Goal: Task Accomplishment & Management: Manage account settings

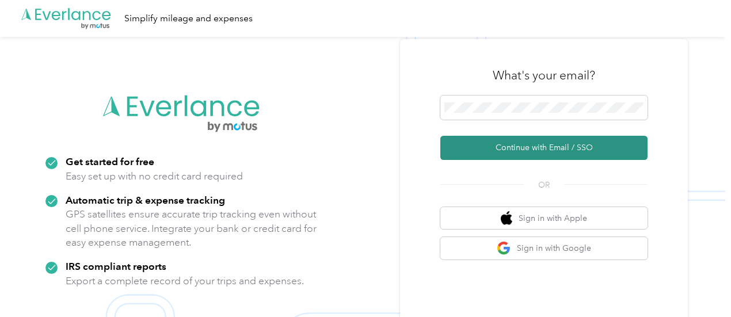
click at [572, 150] on button "Continue with Email / SSO" at bounding box center [543, 148] width 207 height 24
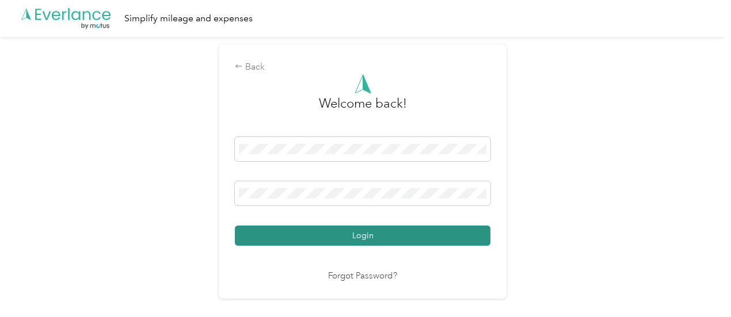
click at [393, 235] on button "Login" at bounding box center [362, 236] width 255 height 20
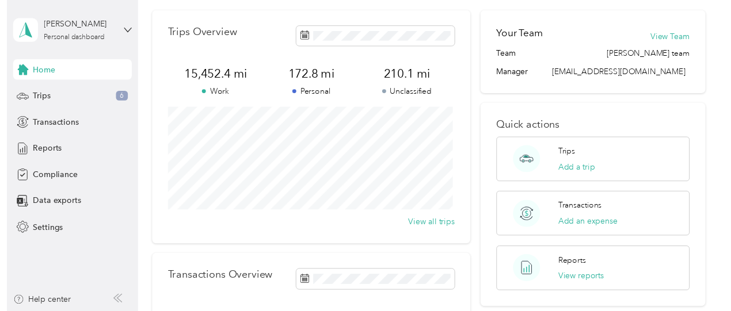
scroll to position [58, 0]
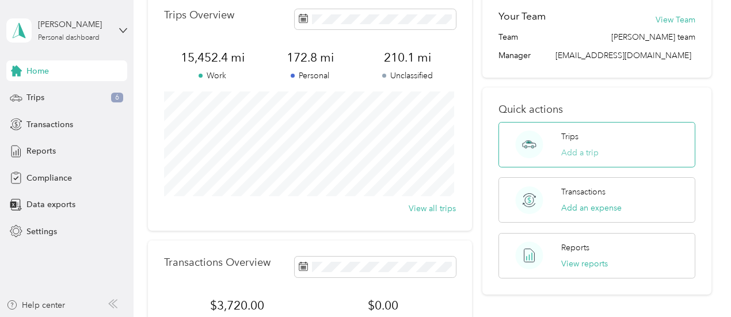
click at [585, 151] on button "Add a trip" at bounding box center [579, 153] width 37 height 12
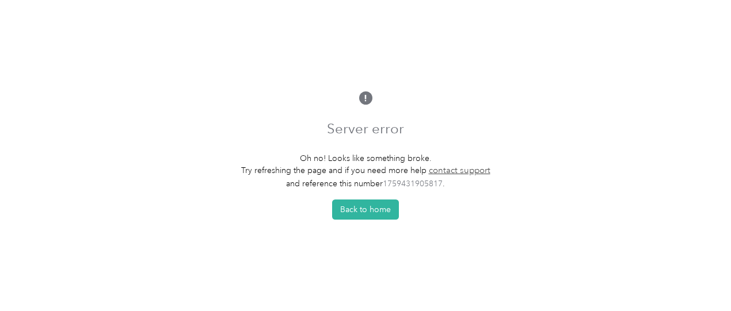
scroll to position [6, 0]
click at [372, 207] on button "Back to home" at bounding box center [365, 210] width 67 height 20
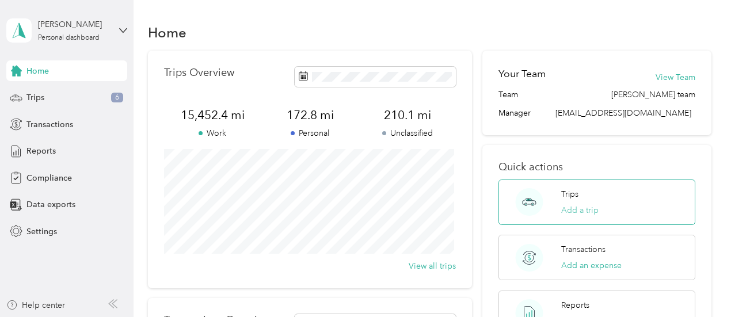
click at [580, 208] on button "Add a trip" at bounding box center [579, 210] width 37 height 12
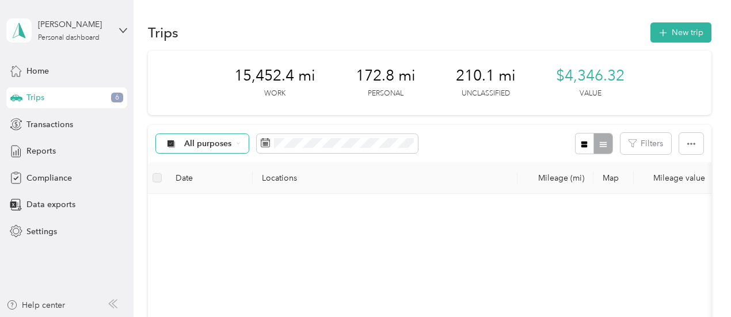
click at [241, 145] on div "All purposes" at bounding box center [202, 144] width 93 height 20
click at [207, 208] on li "Sales Call" at bounding box center [202, 204] width 92 height 20
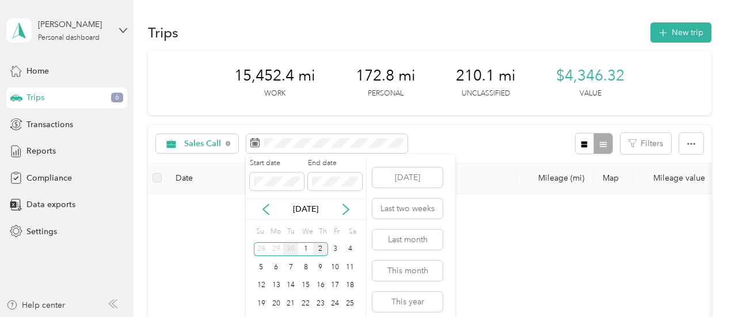
click at [293, 251] on div "30" at bounding box center [290, 249] width 15 height 14
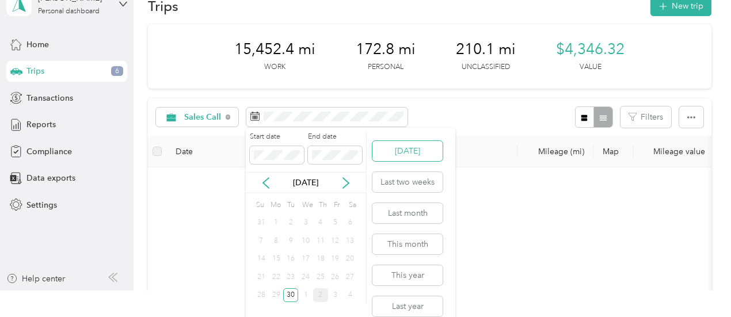
scroll to position [38, 0]
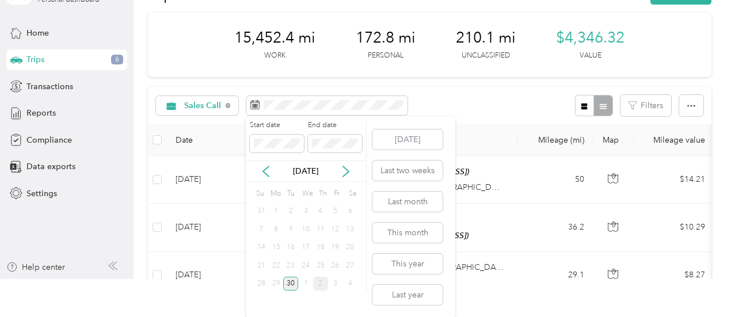
click at [293, 284] on div "30" at bounding box center [290, 284] width 15 height 14
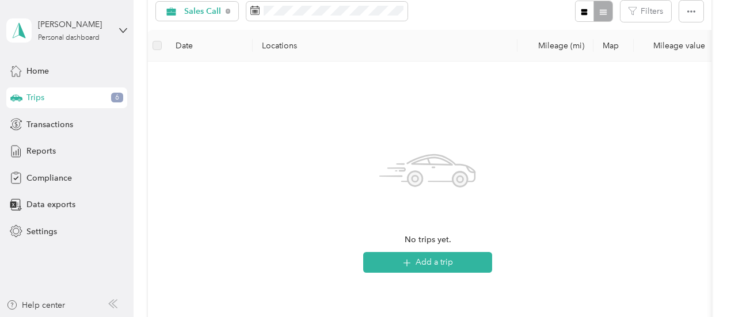
scroll to position [115, 0]
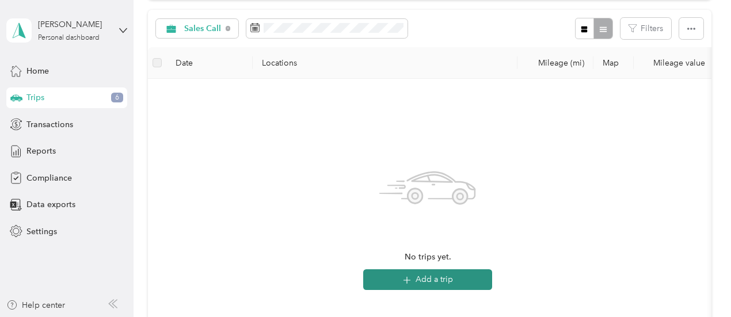
click at [402, 279] on icon "button" at bounding box center [406, 279] width 13 height 13
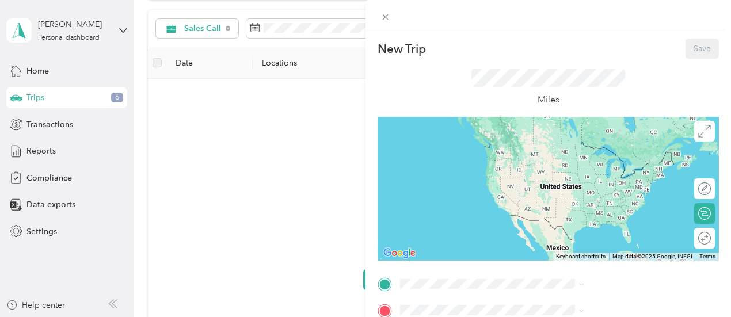
click at [578, 254] on div "[STREET_ADDRESS] [STREET_ADDRESS]" at bounding box center [581, 242] width 77 height 24
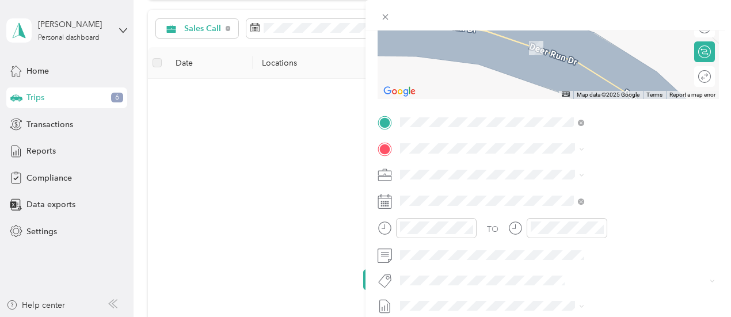
scroll to position [173, 0]
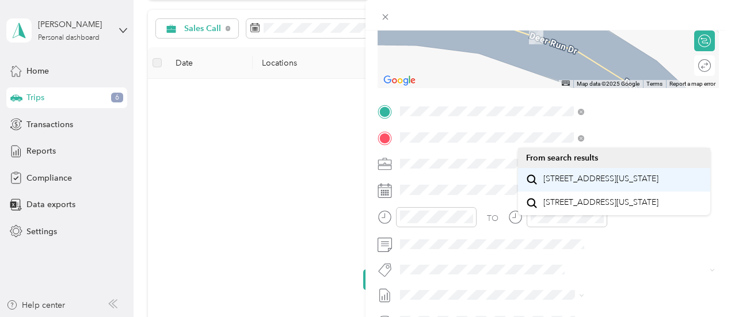
click at [597, 184] on span "[STREET_ADDRESS][US_STATE]" at bounding box center [600, 179] width 115 height 10
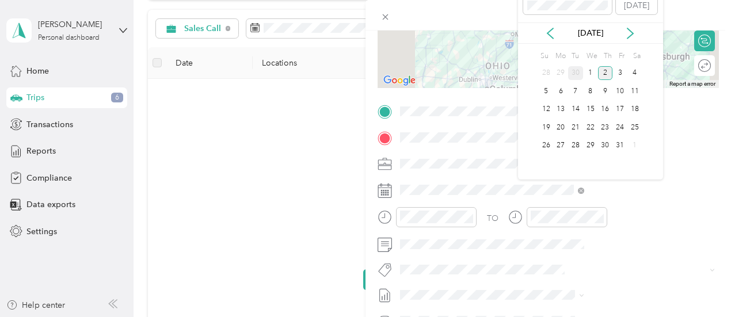
click at [575, 71] on div "30" at bounding box center [575, 73] width 15 height 14
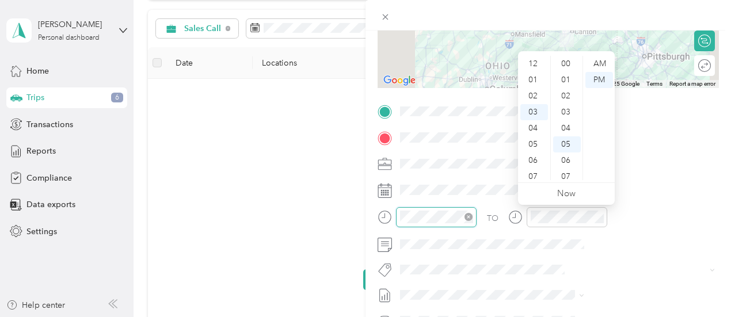
scroll to position [81, 0]
click at [530, 144] on div "08" at bounding box center [534, 144] width 28 height 16
click at [564, 64] on div "00" at bounding box center [567, 64] width 28 height 16
click at [603, 58] on div "AM" at bounding box center [599, 64] width 28 height 16
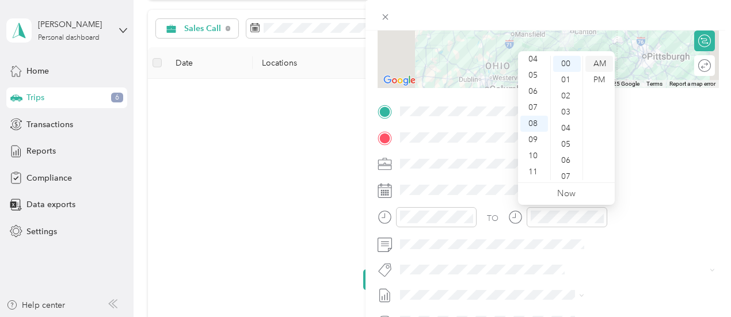
click at [603, 62] on div "AM" at bounding box center [599, 64] width 28 height 16
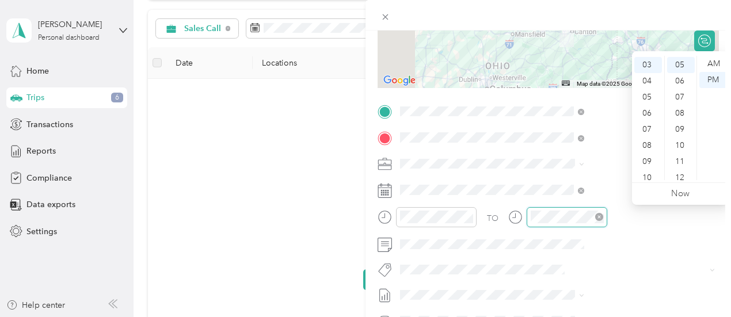
scroll to position [81, 0]
click at [646, 147] on div "08" at bounding box center [648, 144] width 28 height 16
click at [648, 144] on div "09" at bounding box center [648, 140] width 28 height 16
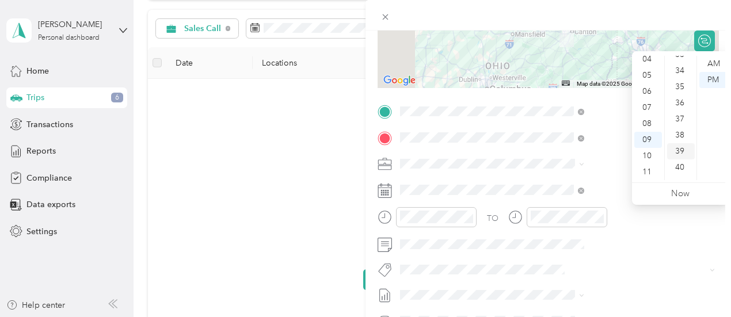
scroll to position [598, 0]
click at [682, 174] on div "44" at bounding box center [681, 174] width 28 height 16
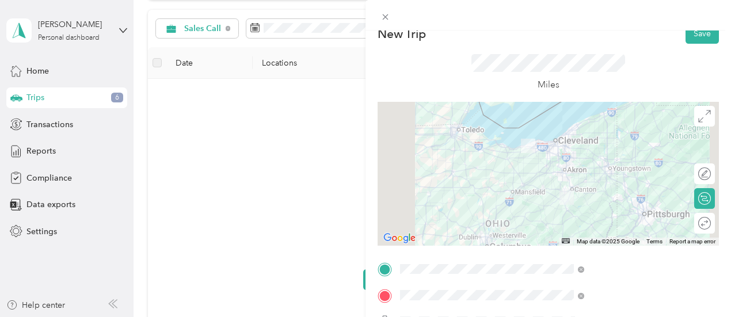
scroll to position [0, 0]
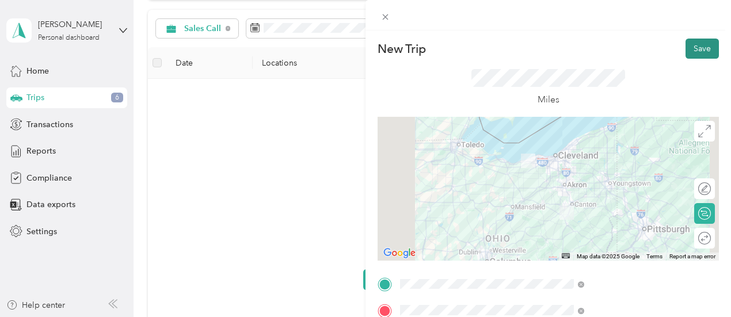
click at [691, 47] on button "Save" at bounding box center [701, 49] width 33 height 20
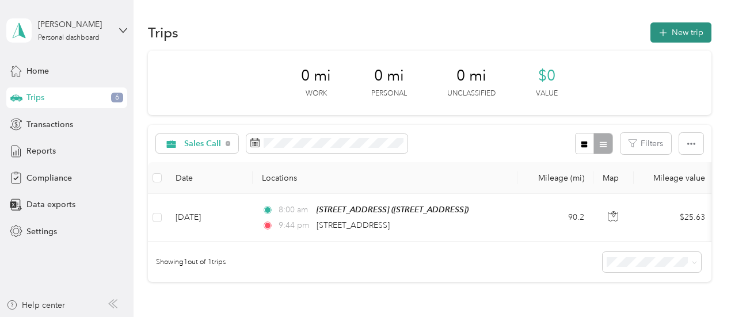
click at [689, 29] on button "New trip" at bounding box center [680, 32] width 61 height 20
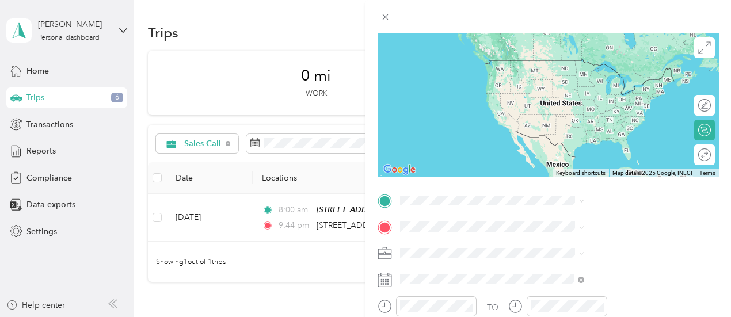
scroll to position [173, 0]
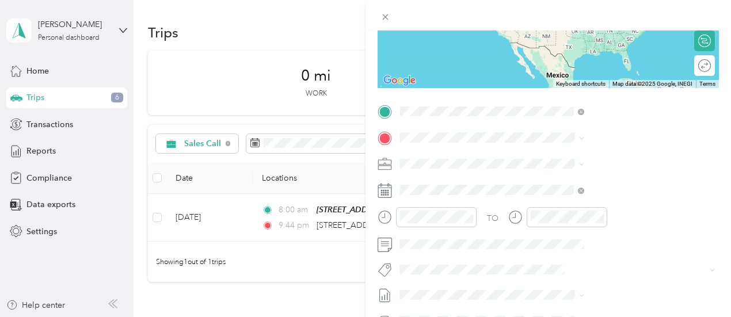
click at [554, 182] on span "[STREET_ADDRESS][US_STATE]" at bounding box center [600, 176] width 115 height 10
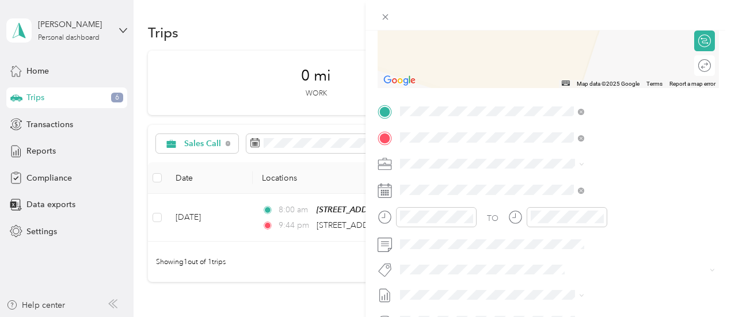
click at [549, 184] on span "[STREET_ADDRESS][US_STATE]" at bounding box center [600, 179] width 115 height 10
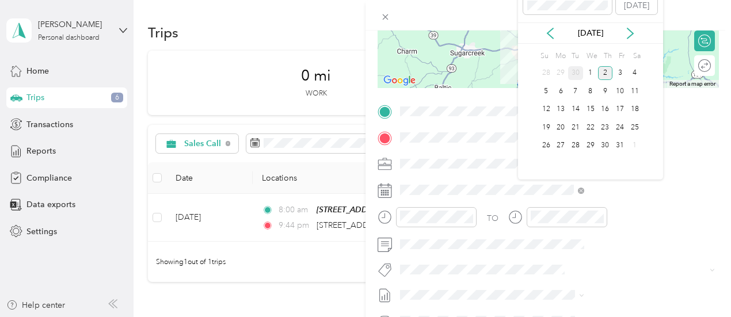
click at [573, 67] on div "30" at bounding box center [575, 73] width 15 height 14
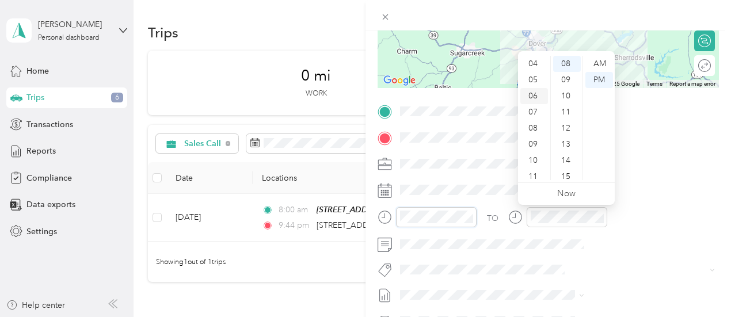
scroll to position [69, 0]
click at [528, 153] on div "10" at bounding box center [534, 156] width 28 height 16
click at [602, 66] on div "AM" at bounding box center [599, 64] width 28 height 16
click at [566, 113] on div "03" at bounding box center [567, 112] width 28 height 16
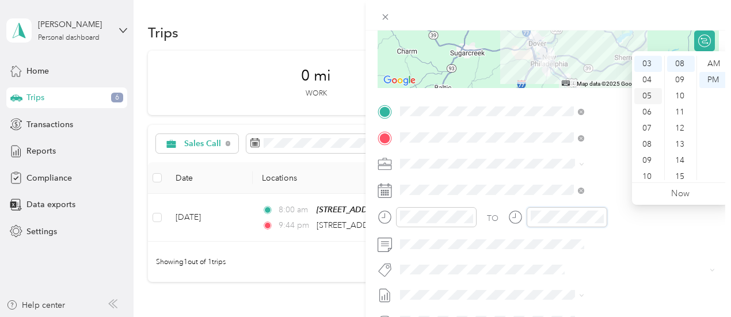
scroll to position [69, 0]
click at [644, 156] on div "10" at bounding box center [648, 156] width 28 height 16
click at [680, 155] on div "21" at bounding box center [681, 158] width 28 height 16
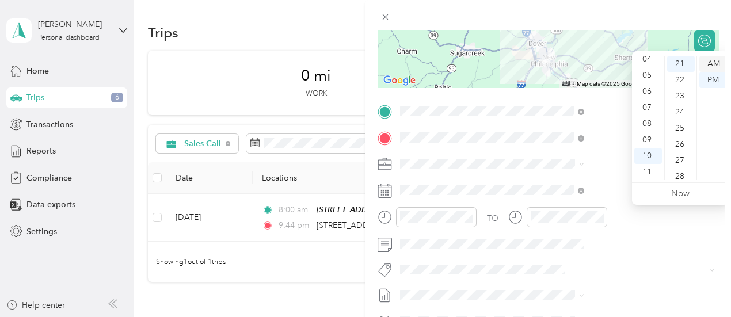
click at [717, 64] on div "AM" at bounding box center [713, 64] width 28 height 16
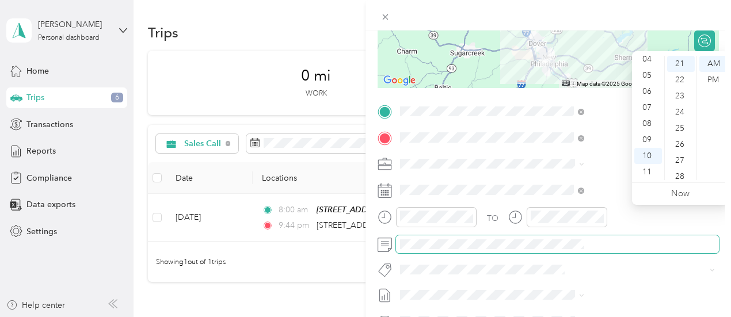
click at [623, 251] on span at bounding box center [557, 244] width 323 height 18
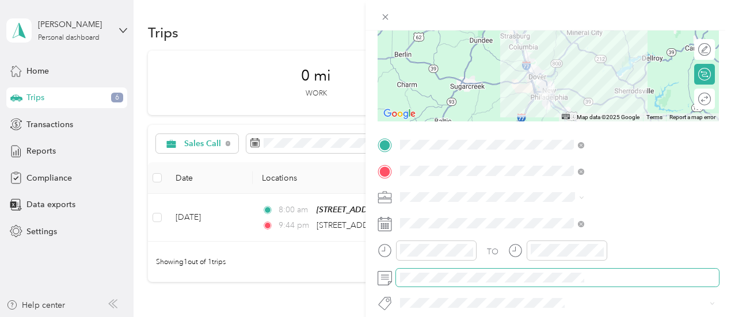
scroll to position [0, 0]
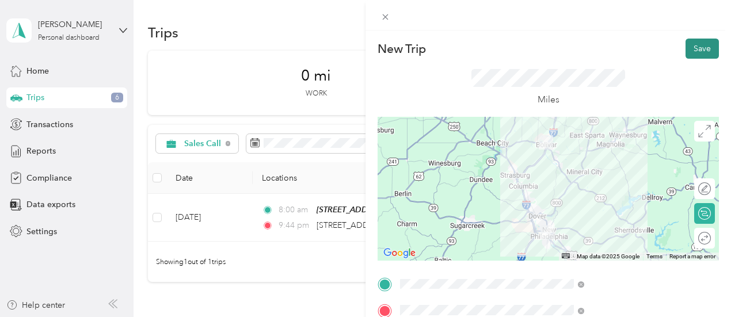
click at [688, 43] on button "Save" at bounding box center [701, 49] width 33 height 20
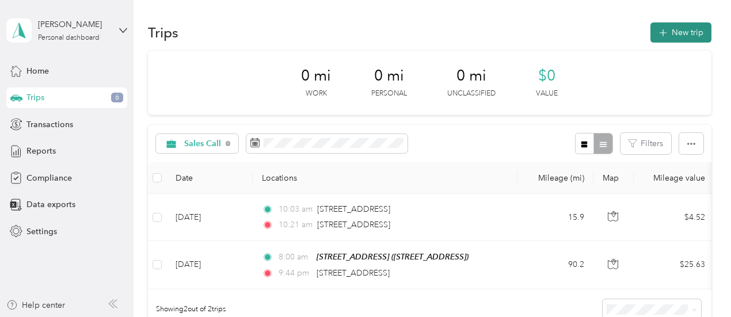
click at [672, 32] on button "New trip" at bounding box center [680, 32] width 61 height 20
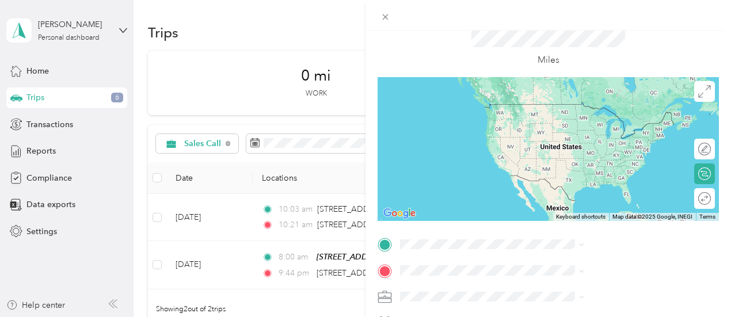
scroll to position [58, 0]
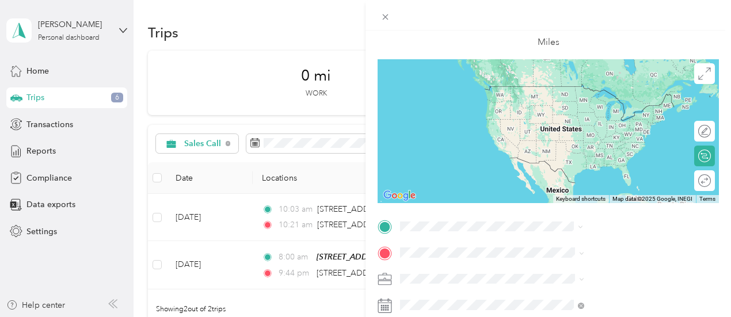
click at [626, 85] on span "[STREET_ADDRESS][US_STATE]" at bounding box center [600, 86] width 115 height 10
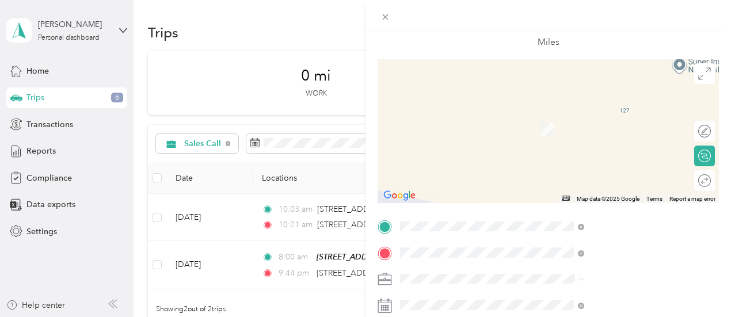
click at [583, 118] on span "[STREET_ADDRESS][US_STATE]" at bounding box center [600, 113] width 115 height 10
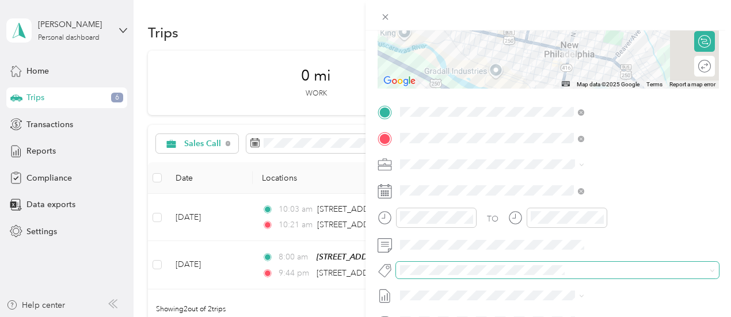
scroll to position [173, 0]
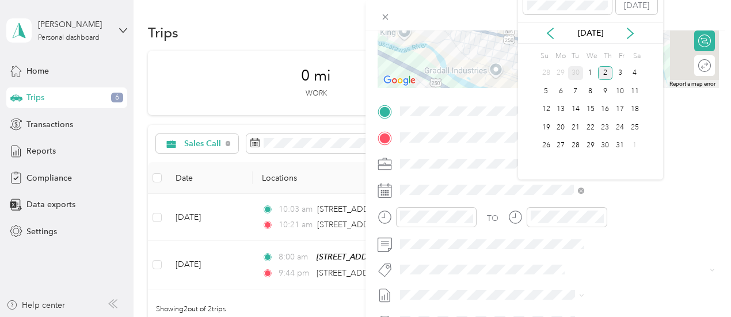
click at [577, 72] on div "30" at bounding box center [575, 73] width 15 height 14
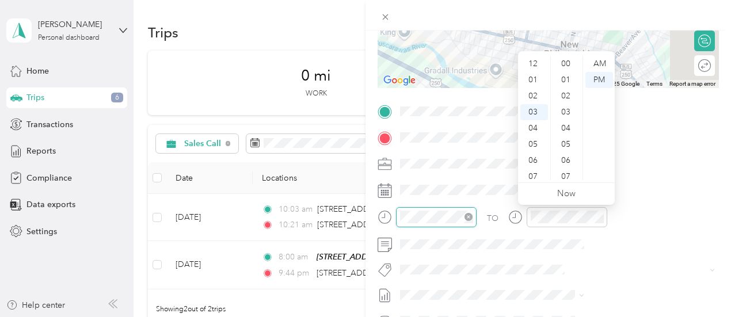
scroll to position [209, 0]
click at [534, 175] on div "10" at bounding box center [534, 177] width 28 height 16
click at [532, 167] on div "11" at bounding box center [534, 172] width 28 height 16
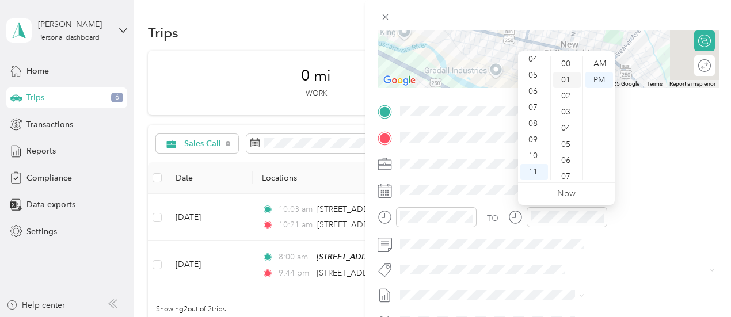
click at [568, 78] on div "01" at bounding box center [567, 80] width 28 height 16
click at [594, 59] on div "AM" at bounding box center [599, 64] width 28 height 16
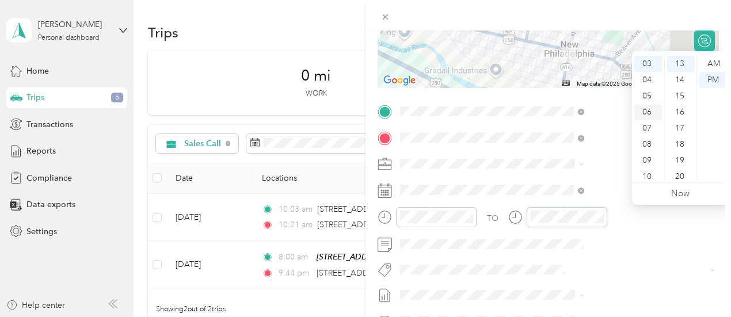
scroll to position [69, 0]
click at [647, 174] on div "11" at bounding box center [648, 172] width 28 height 16
click at [678, 165] on div "30" at bounding box center [681, 165] width 28 height 16
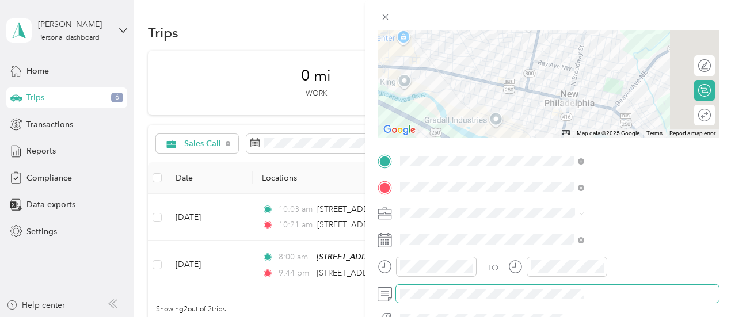
scroll to position [0, 0]
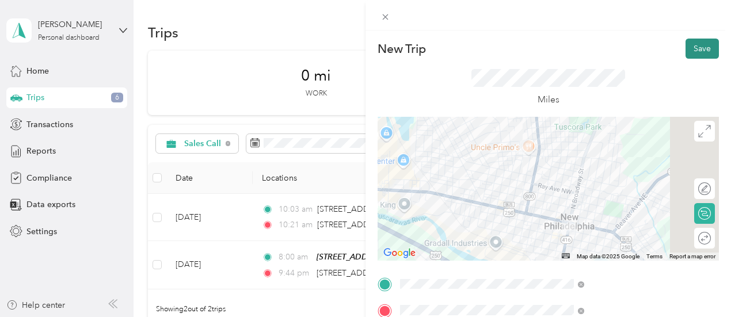
click at [688, 47] on button "Save" at bounding box center [701, 49] width 33 height 20
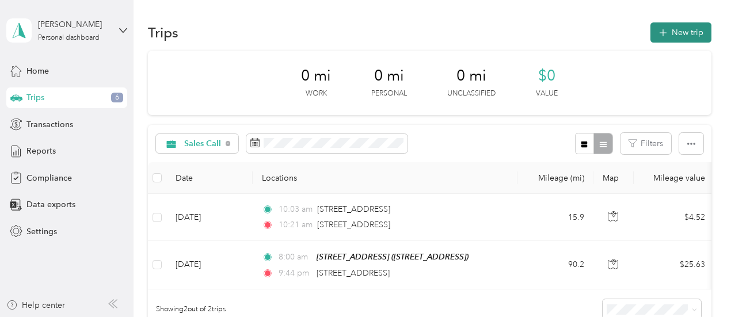
click at [677, 31] on button "New trip" at bounding box center [680, 32] width 61 height 20
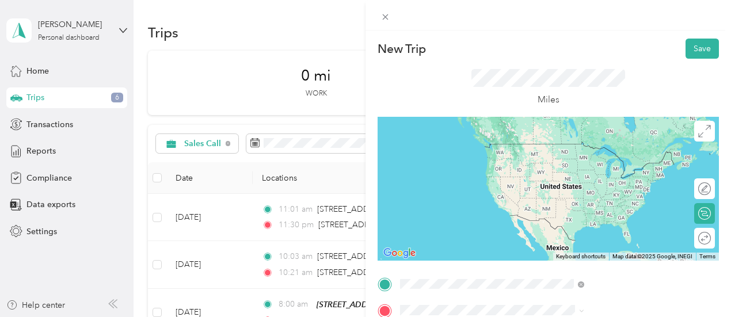
click at [615, 149] on span "[STREET_ADDRESS][US_STATE]" at bounding box center [600, 144] width 115 height 10
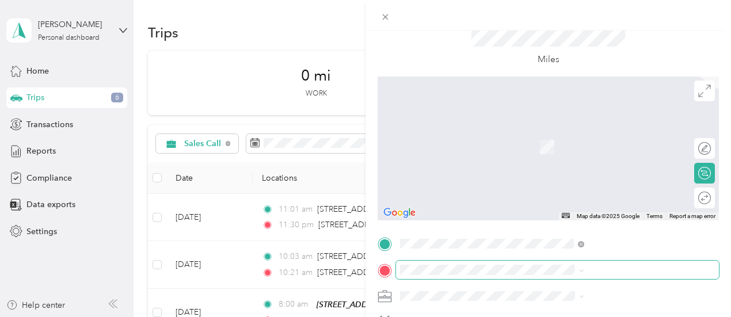
scroll to position [58, 0]
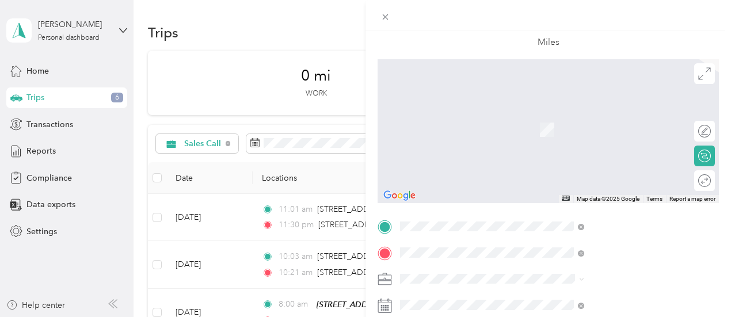
click at [589, 116] on span "[STREET_ADDRESS][US_STATE]" at bounding box center [600, 113] width 115 height 10
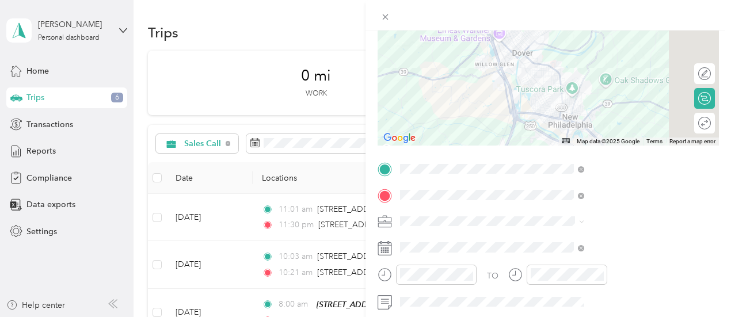
scroll to position [173, 0]
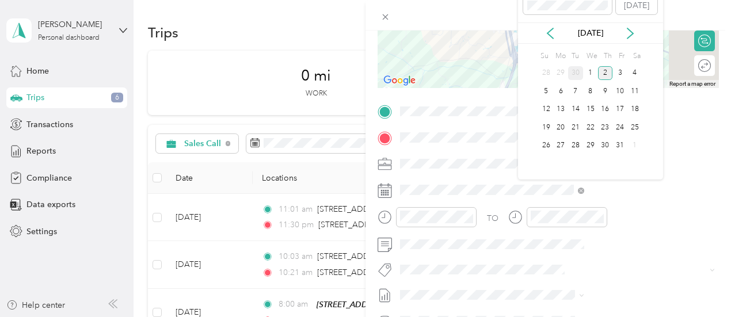
click at [574, 72] on div "30" at bounding box center [575, 73] width 15 height 14
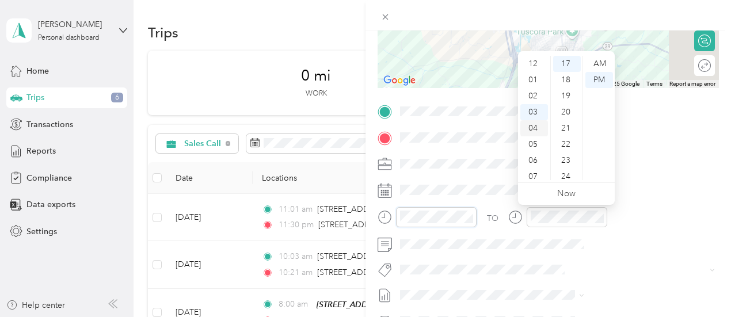
scroll to position [0, 0]
click at [528, 59] on div "12" at bounding box center [534, 64] width 28 height 16
click at [529, 177] on div "11" at bounding box center [534, 172] width 28 height 16
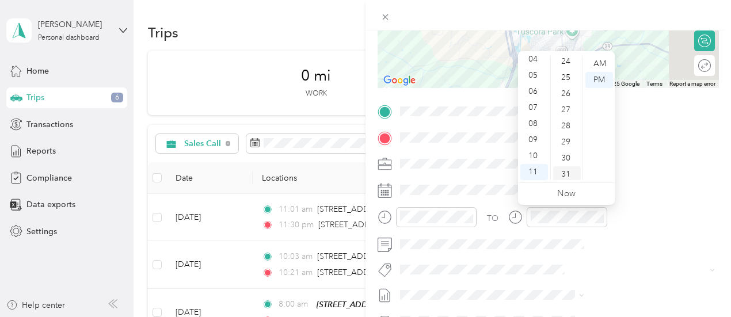
click at [566, 172] on div "31" at bounding box center [567, 174] width 28 height 16
click at [604, 61] on div "AM" at bounding box center [599, 64] width 28 height 16
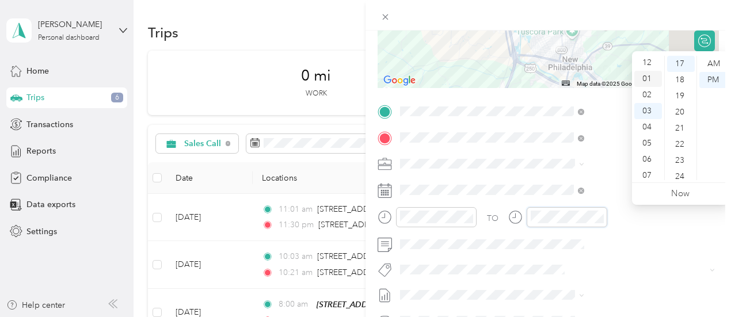
scroll to position [0, 0]
click at [644, 64] on div "12" at bounding box center [648, 64] width 28 height 16
click at [682, 108] on div "20" at bounding box center [681, 112] width 28 height 16
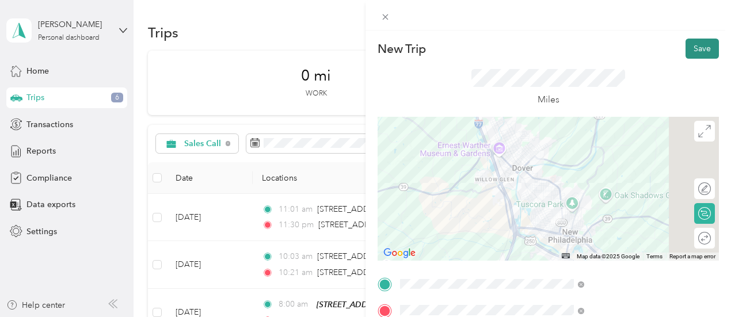
click at [689, 48] on button "Save" at bounding box center [701, 49] width 33 height 20
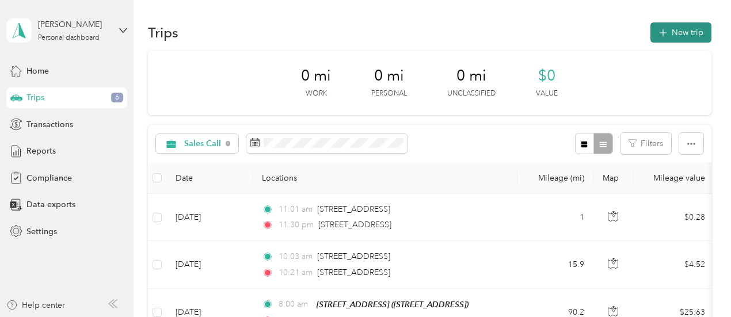
click at [669, 25] on button "New trip" at bounding box center [680, 32] width 61 height 20
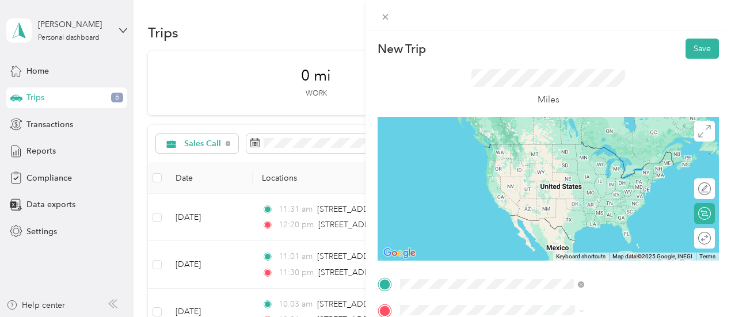
click at [574, 152] on div "[STREET_ADDRESS][US_STATE]" at bounding box center [614, 145] width 176 height 16
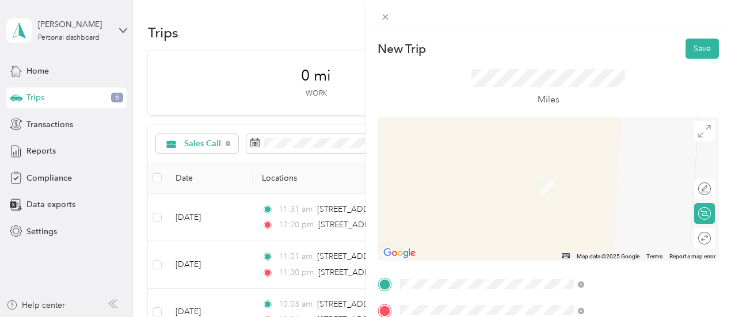
click at [613, 174] on span "[STREET_ADDRESS][US_STATE]" at bounding box center [600, 170] width 115 height 10
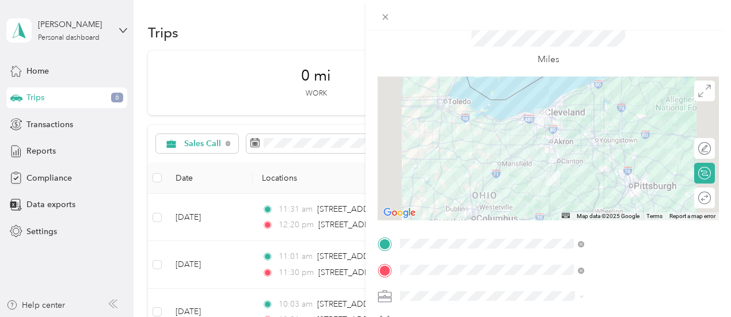
scroll to position [58, 0]
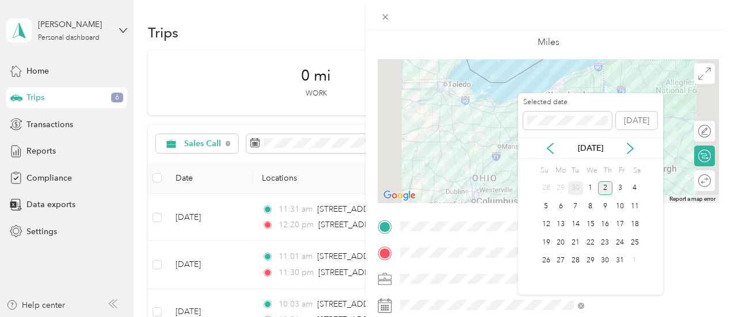
click at [581, 186] on div "30" at bounding box center [575, 188] width 15 height 14
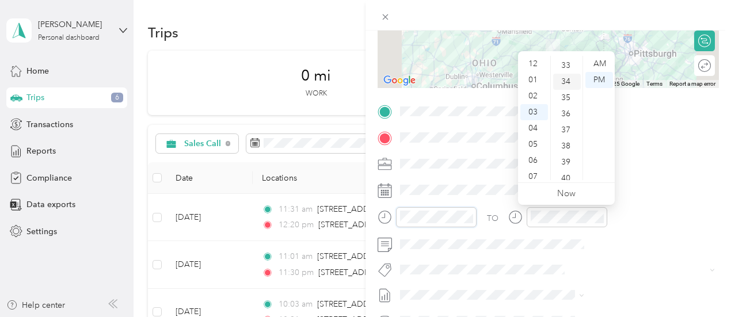
scroll to position [541, 0]
click at [536, 80] on div "01" at bounding box center [534, 80] width 28 height 16
click at [566, 64] on div "00" at bounding box center [567, 64] width 28 height 16
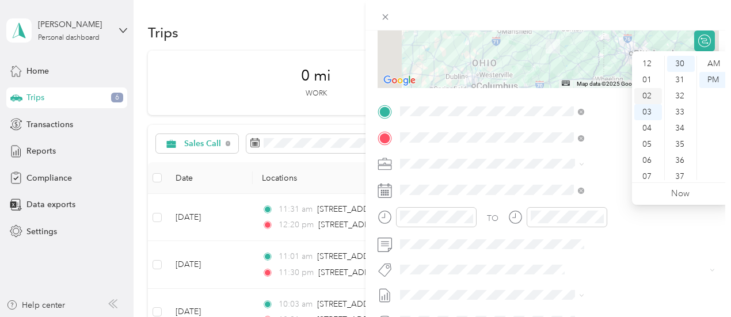
click at [643, 94] on div "02" at bounding box center [648, 96] width 28 height 16
click at [677, 89] on div "35" at bounding box center [681, 87] width 28 height 16
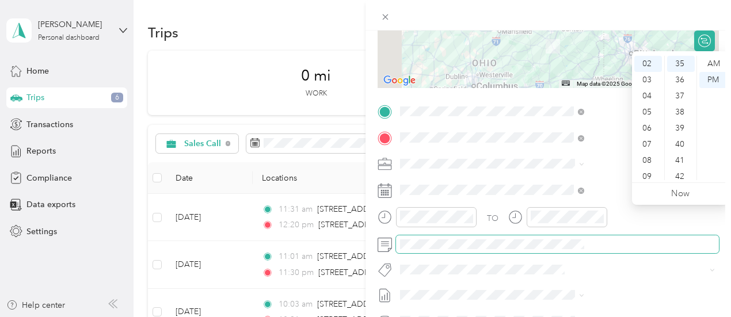
click at [571, 235] on span at bounding box center [557, 244] width 323 height 18
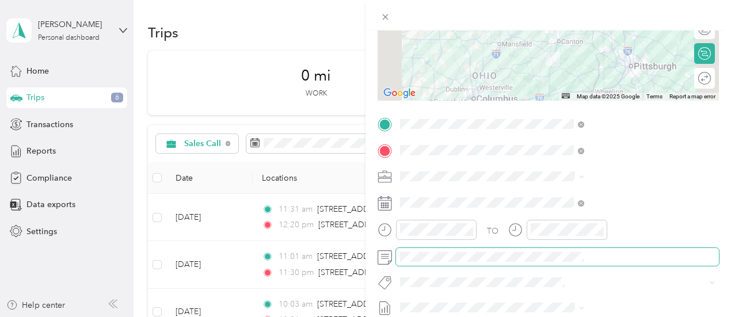
scroll to position [0, 0]
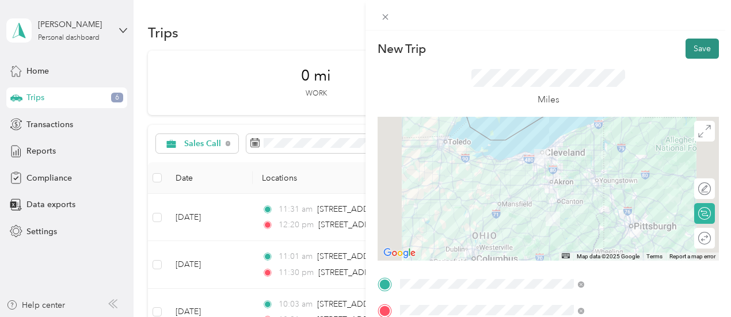
click at [692, 45] on button "Save" at bounding box center [701, 49] width 33 height 20
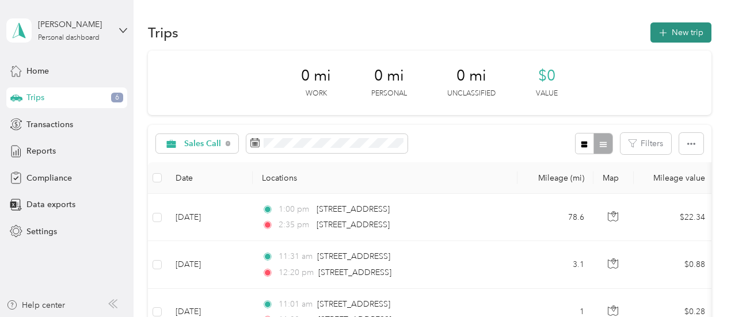
click at [666, 33] on button "New trip" at bounding box center [680, 32] width 61 height 20
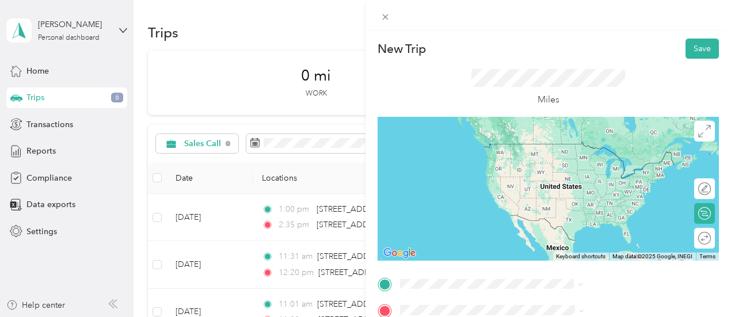
click at [601, 149] on span "[STREET_ADDRESS][US_STATE]" at bounding box center [600, 144] width 115 height 10
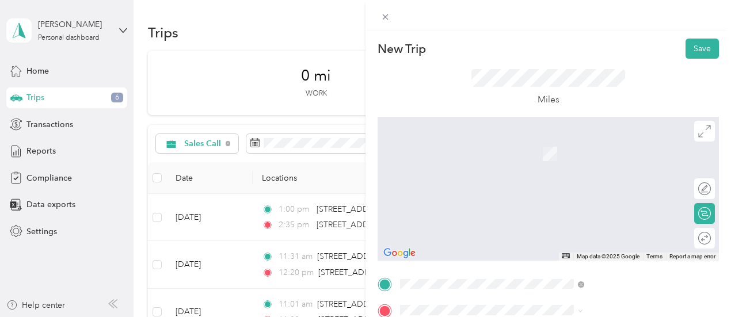
click at [573, 175] on span "[STREET_ADDRESS][US_STATE]" at bounding box center [600, 170] width 115 height 10
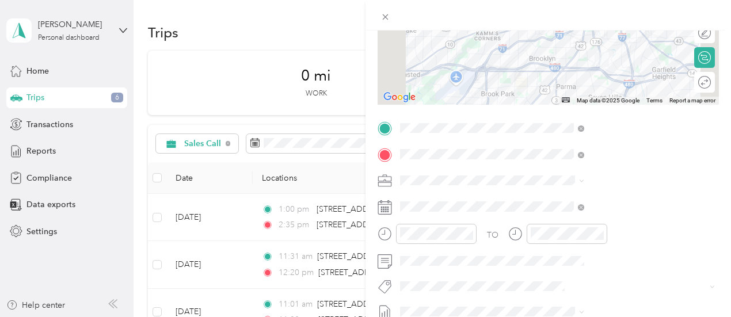
scroll to position [173, 0]
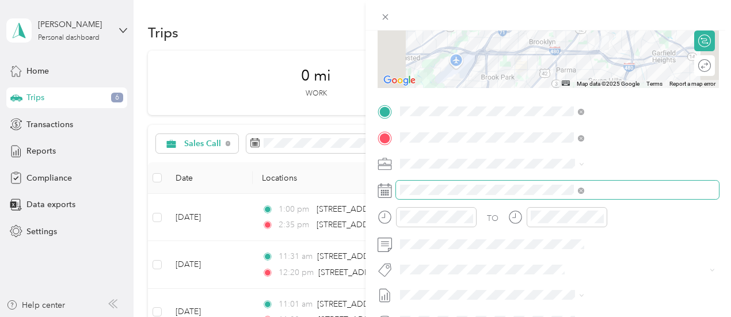
click at [559, 199] on span at bounding box center [557, 190] width 323 height 18
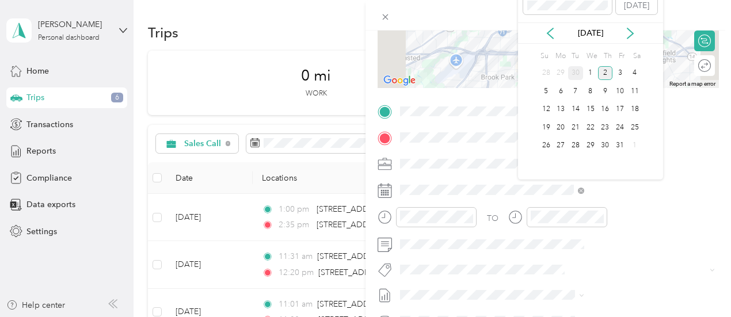
click at [575, 74] on div "30" at bounding box center [575, 73] width 15 height 14
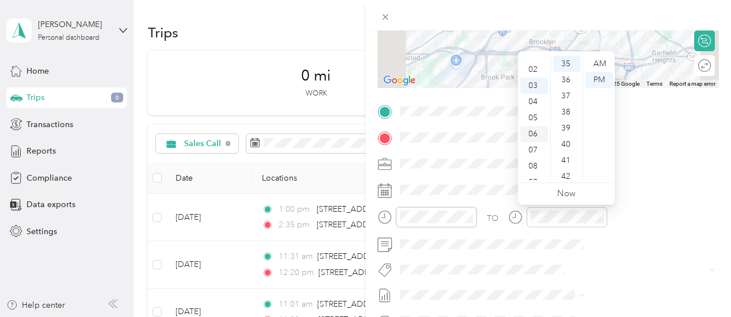
scroll to position [12, 0]
click at [534, 87] on div "02" at bounding box center [534, 85] width 28 height 16
click at [533, 82] on div "03" at bounding box center [534, 80] width 28 height 16
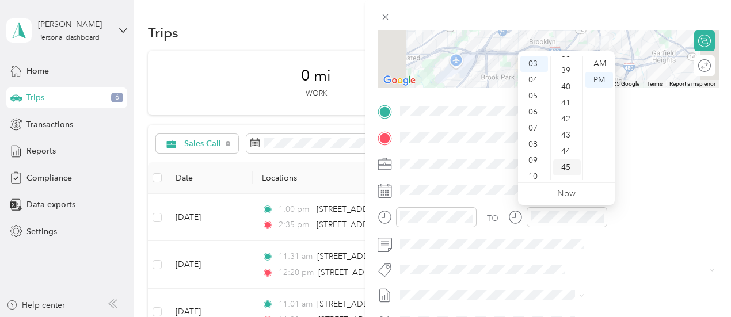
click at [564, 170] on div "45" at bounding box center [567, 167] width 28 height 16
click at [610, 255] on div "TO Add photo" at bounding box center [547, 241] width 341 height 278
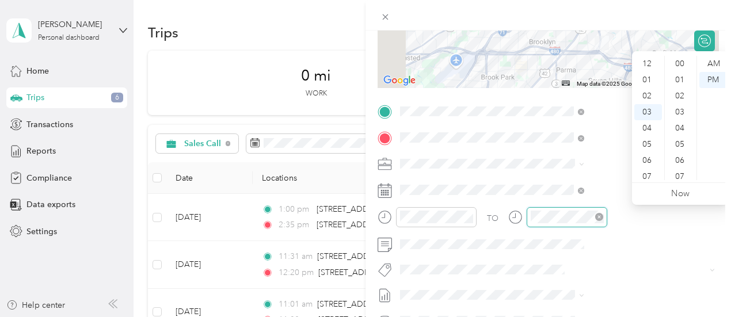
scroll to position [564, 0]
click at [647, 82] on div "04" at bounding box center [648, 80] width 28 height 16
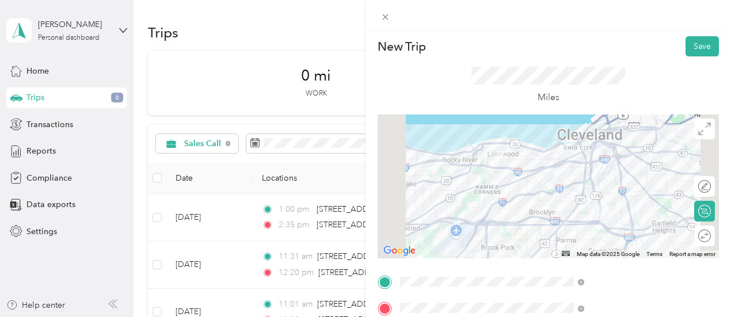
scroll to position [0, 0]
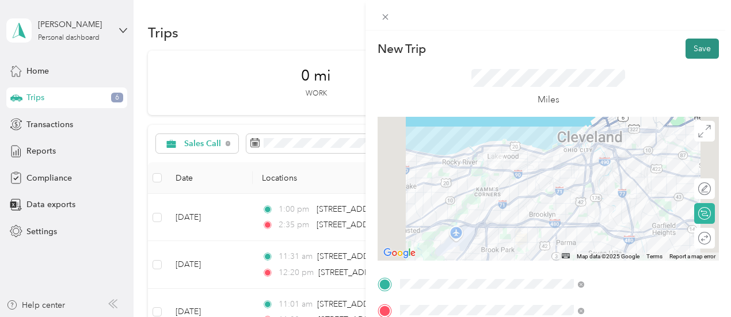
click at [690, 48] on button "Save" at bounding box center [701, 49] width 33 height 20
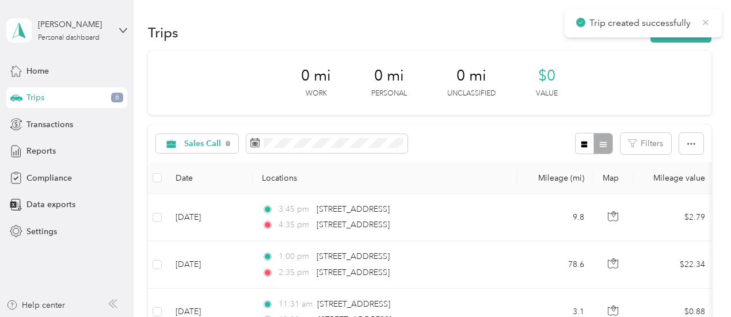
click at [706, 21] on icon at bounding box center [705, 22] width 5 height 5
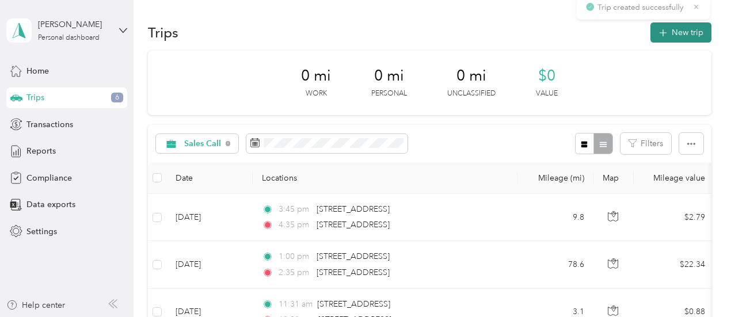
click at [682, 32] on button "New trip" at bounding box center [680, 32] width 61 height 20
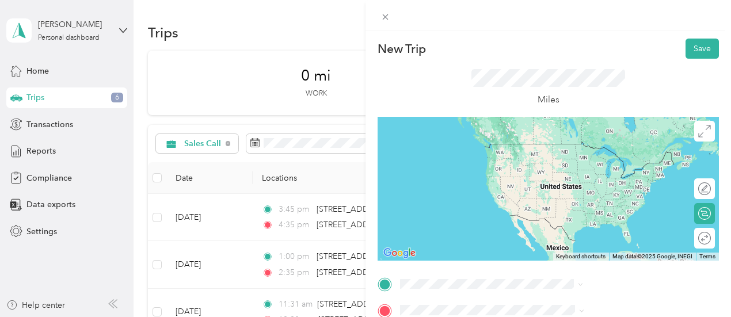
click at [611, 148] on span "[STREET_ADDRESS][US_STATE]" at bounding box center [600, 144] width 115 height 10
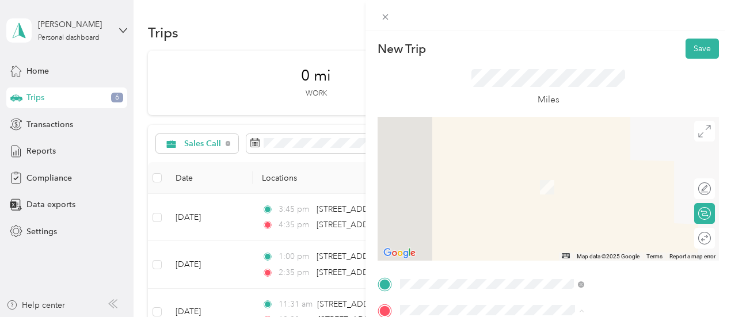
click at [575, 280] on div "[STREET_ADDRESS] [STREET_ADDRESS]" at bounding box center [581, 270] width 77 height 24
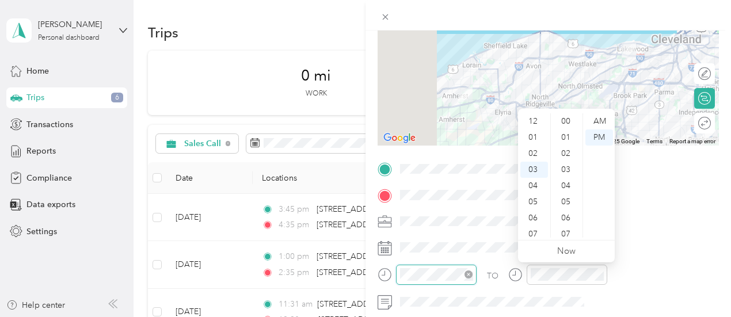
scroll to position [48, 0]
click at [532, 135] on div "04" at bounding box center [534, 137] width 28 height 16
click at [568, 165] on div "55" at bounding box center [567, 165] width 28 height 16
click at [602, 117] on div "AM" at bounding box center [599, 121] width 28 height 16
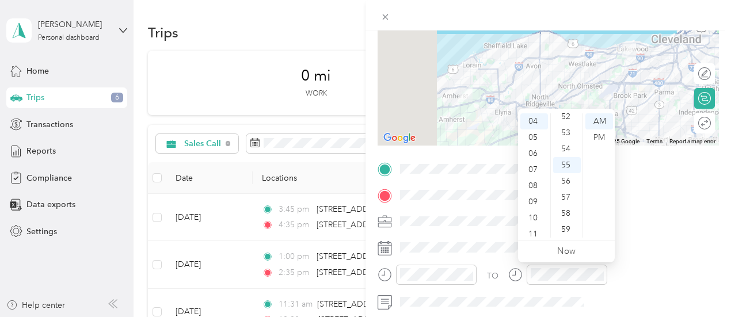
click at [639, 234] on div "TO Add photo" at bounding box center [547, 299] width 341 height 278
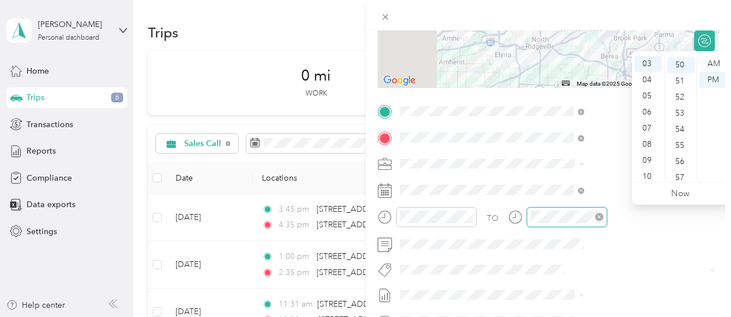
scroll to position [806, 0]
click at [650, 93] on div "05" at bounding box center [648, 96] width 28 height 16
click at [682, 86] on div "30" at bounding box center [681, 87] width 28 height 16
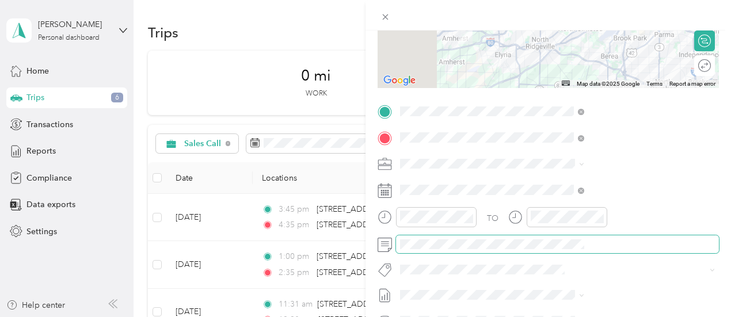
scroll to position [0, 0]
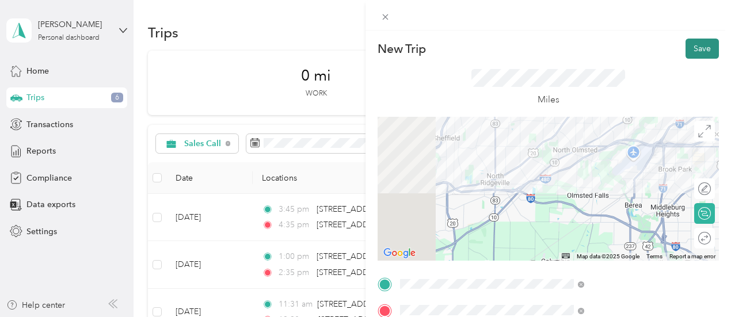
click at [696, 44] on button "Save" at bounding box center [701, 49] width 33 height 20
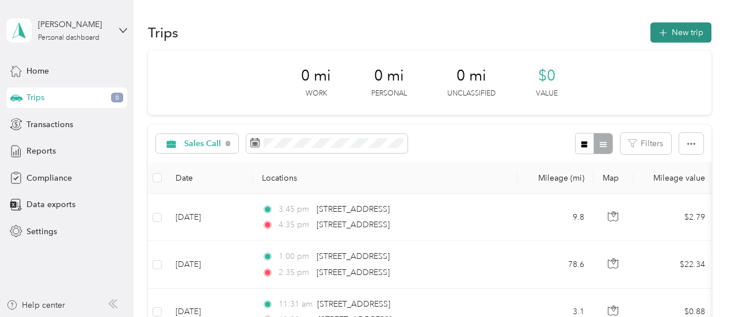
click at [658, 30] on icon "button" at bounding box center [662, 32] width 13 height 13
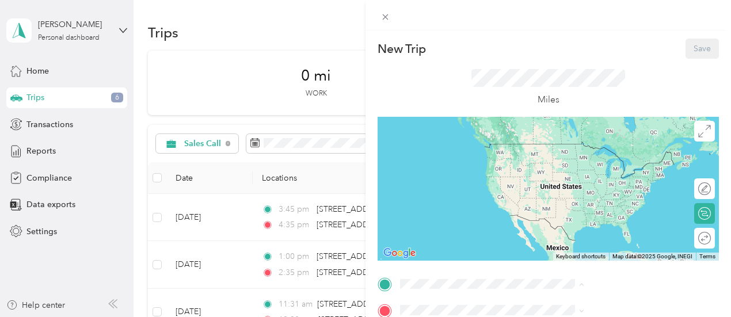
click at [568, 248] on span "[STREET_ADDRESS]" at bounding box center [579, 250] width 73 height 10
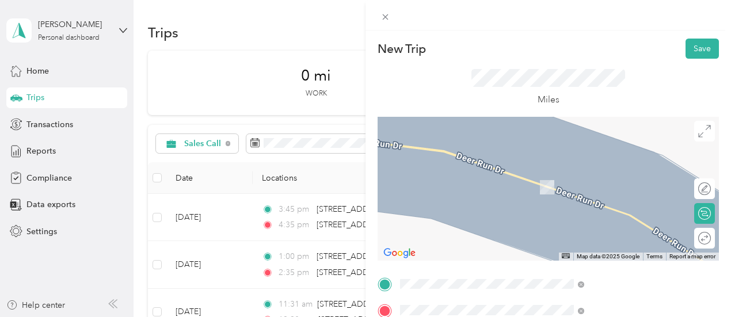
click at [596, 167] on span "[STREET_ADDRESS][US_STATE]" at bounding box center [600, 170] width 115 height 10
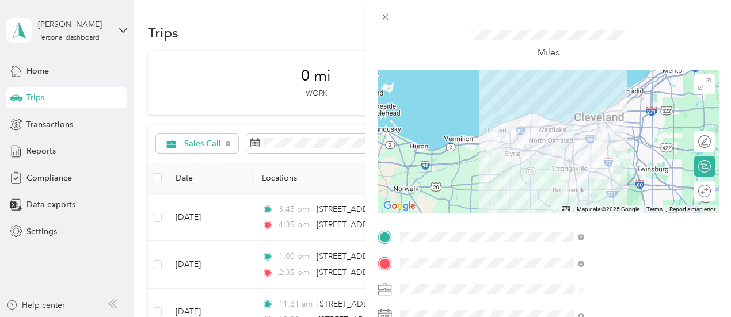
scroll to position [115, 0]
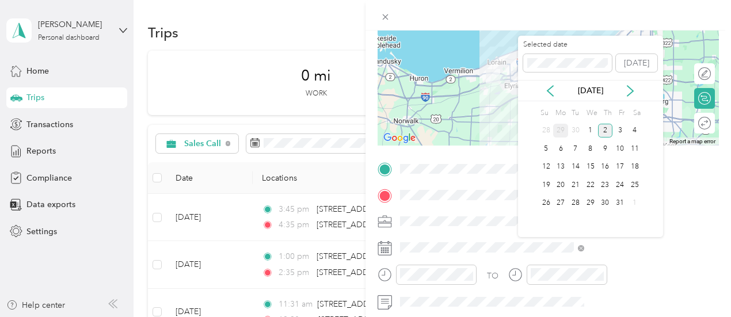
click at [555, 129] on div "29" at bounding box center [560, 131] width 15 height 14
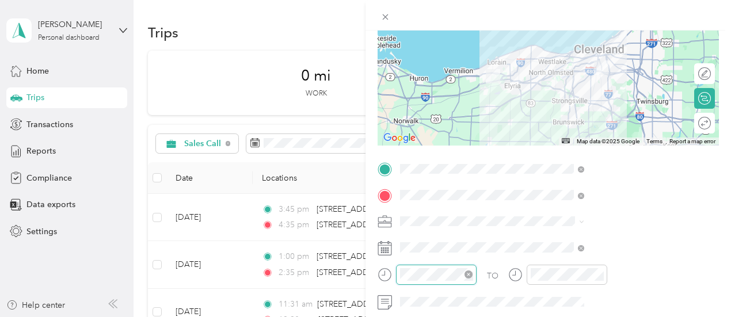
scroll to position [842, 0]
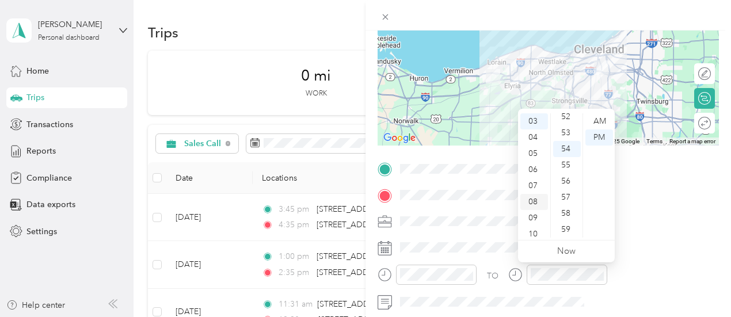
click at [533, 204] on div "08" at bounding box center [534, 202] width 28 height 16
click at [563, 163] on div "30" at bounding box center [567, 165] width 28 height 16
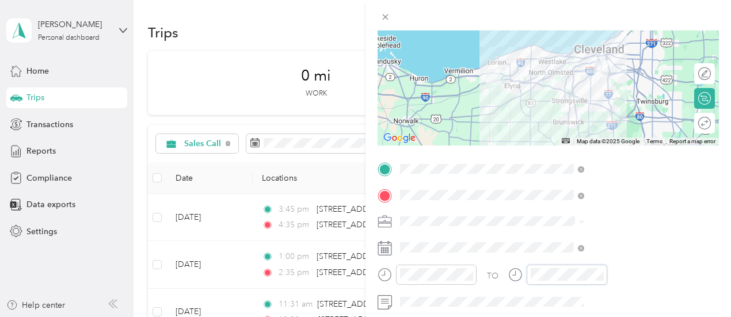
scroll to position [842, 0]
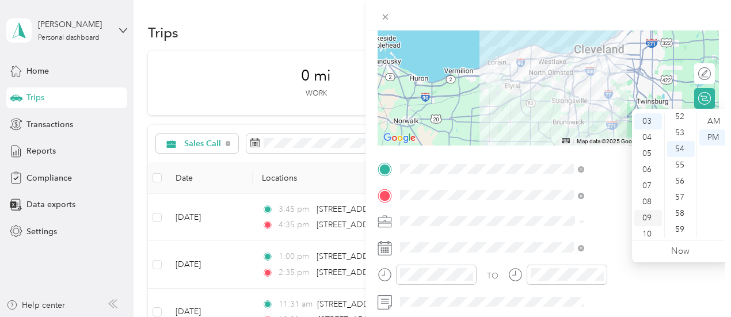
click at [645, 218] on div "09" at bounding box center [648, 218] width 28 height 16
click at [676, 210] on div "09" at bounding box center [681, 209] width 28 height 16
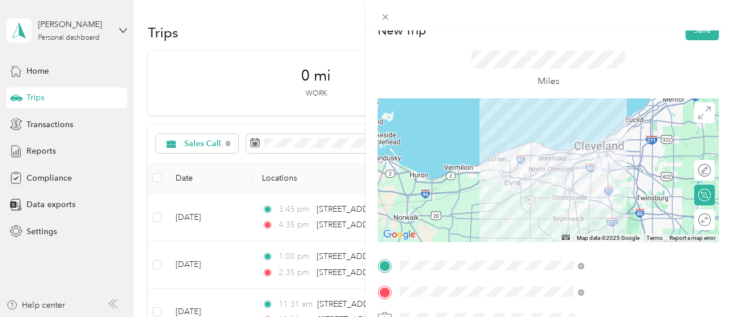
scroll to position [0, 0]
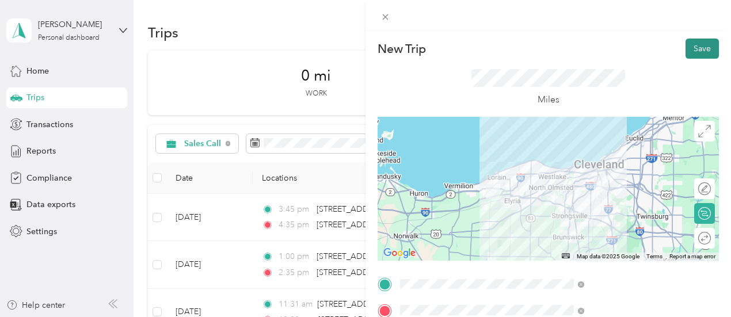
click at [698, 45] on button "Save" at bounding box center [701, 49] width 33 height 20
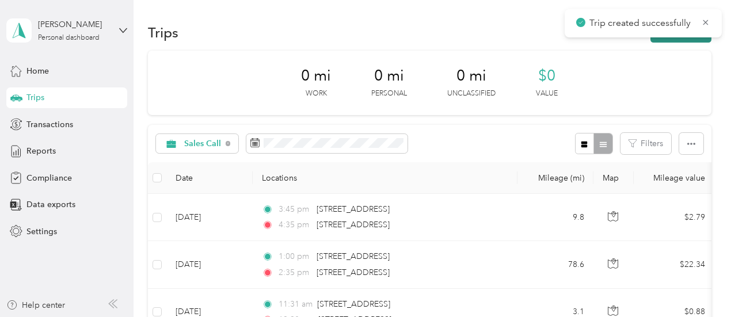
click at [674, 38] on button "New trip" at bounding box center [680, 32] width 61 height 20
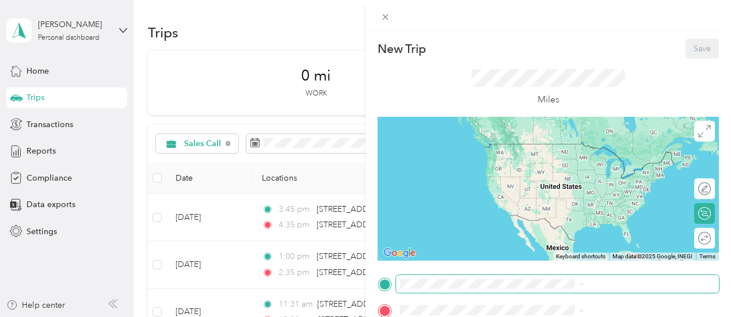
click at [589, 289] on span at bounding box center [557, 284] width 323 height 18
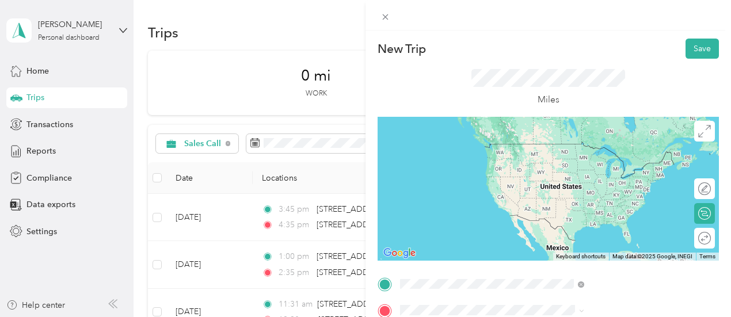
click at [601, 149] on span "[STREET_ADDRESS][US_STATE]" at bounding box center [600, 144] width 115 height 10
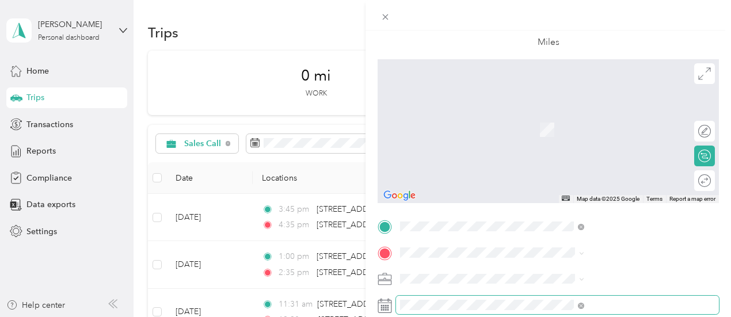
scroll to position [115, 0]
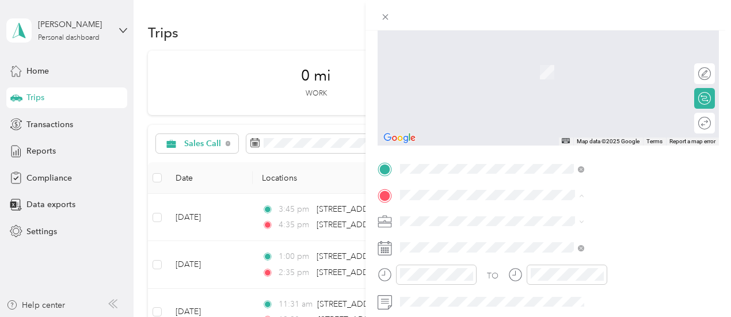
click at [596, 248] on div "[STREET_ADDRESS] [STREET_ADDRESS]" at bounding box center [581, 247] width 77 height 24
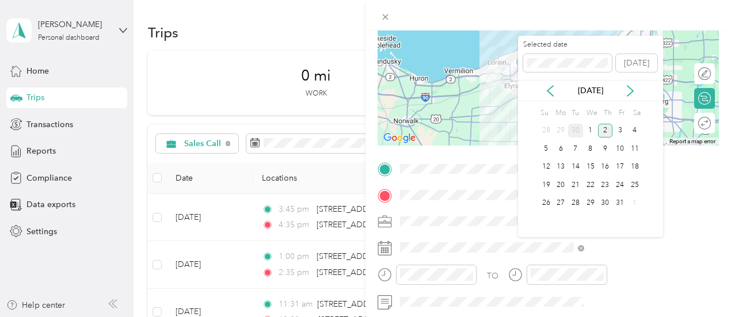
click at [577, 133] on div "30" at bounding box center [575, 131] width 15 height 14
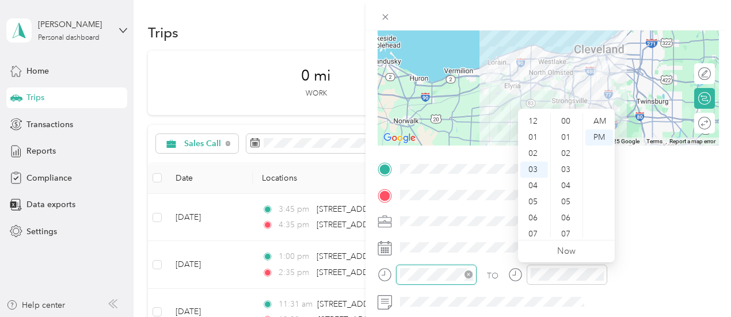
scroll to position [842, 0]
click at [531, 133] on div "04" at bounding box center [534, 137] width 28 height 16
click at [564, 235] on div "20" at bounding box center [567, 234] width 28 height 16
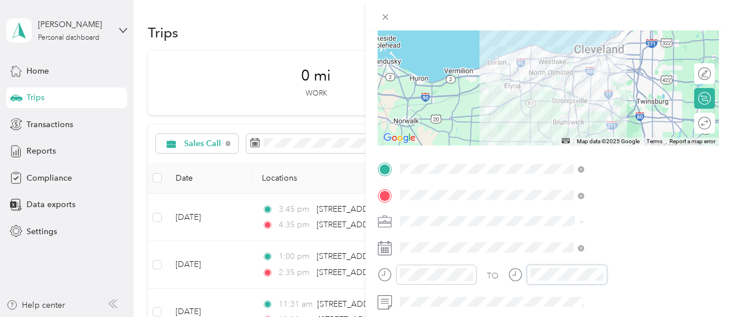
scroll to position [842, 0]
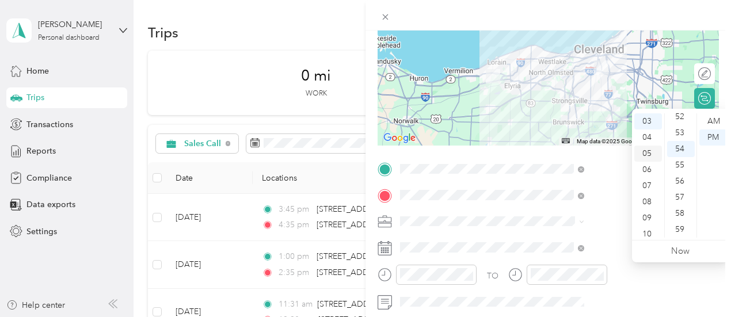
click at [651, 147] on div "05" at bounding box center [648, 154] width 28 height 16
click at [678, 195] on div "05" at bounding box center [681, 202] width 28 height 16
click at [613, 228] on span at bounding box center [557, 221] width 323 height 18
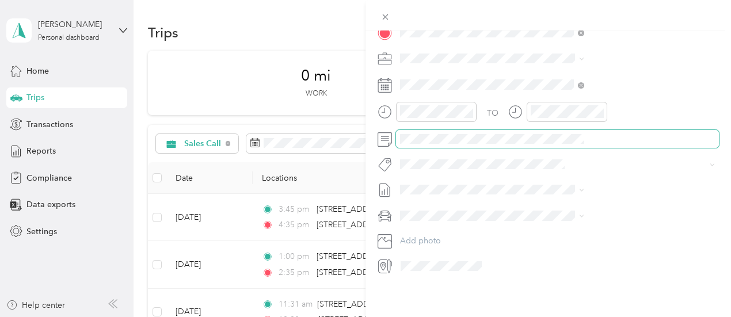
scroll to position [0, 0]
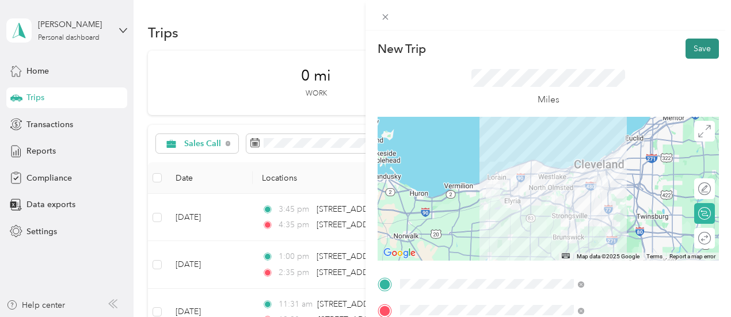
click at [692, 45] on button "Save" at bounding box center [701, 49] width 33 height 20
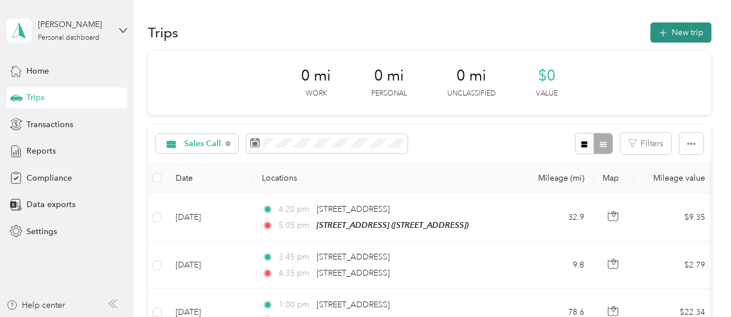
click at [679, 33] on button "New trip" at bounding box center [680, 32] width 61 height 20
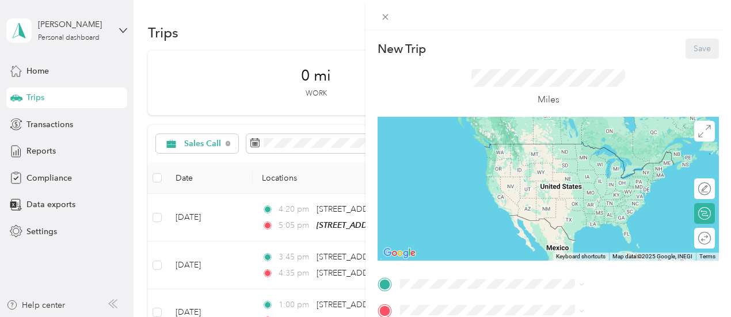
click at [576, 251] on span "[STREET_ADDRESS]" at bounding box center [579, 250] width 73 height 10
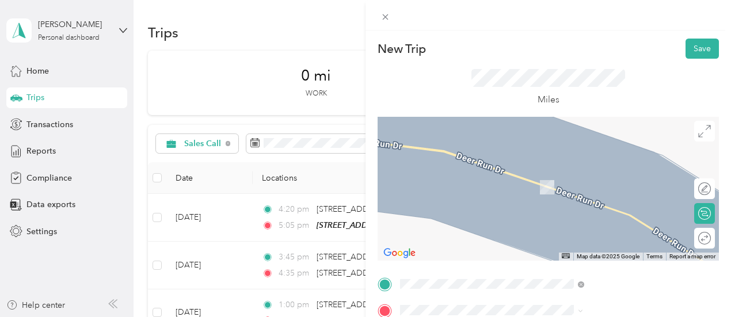
click at [587, 214] on span "[STREET_ADDRESS][PERSON_NAME][US_STATE]" at bounding box center [622, 219] width 158 height 20
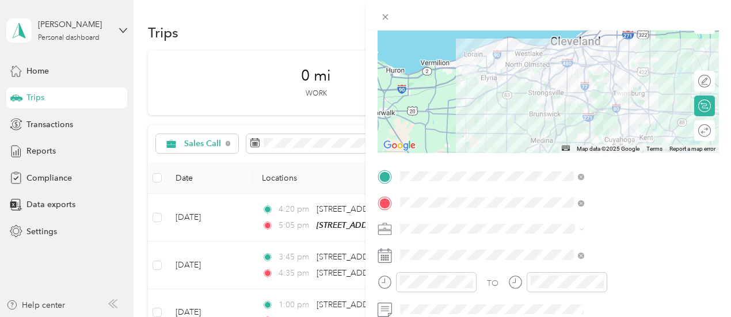
scroll to position [115, 0]
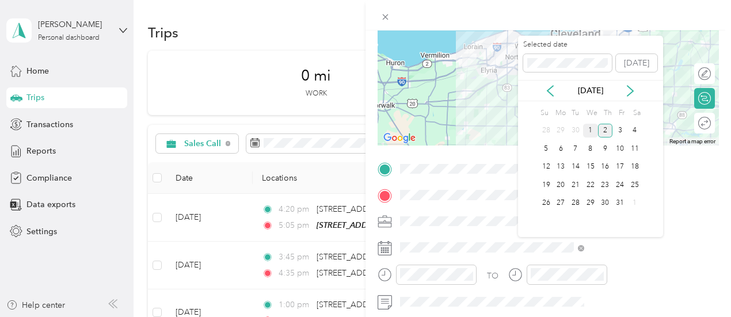
click at [586, 131] on div "1" at bounding box center [590, 131] width 15 height 14
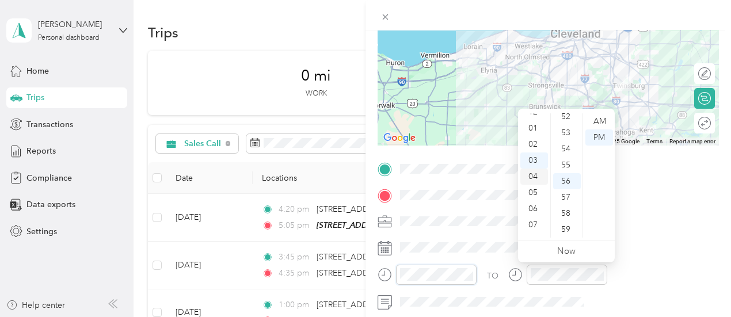
scroll to position [0, 0]
click at [535, 235] on div "07" at bounding box center [534, 234] width 28 height 16
click at [571, 117] on div "00" at bounding box center [567, 121] width 28 height 16
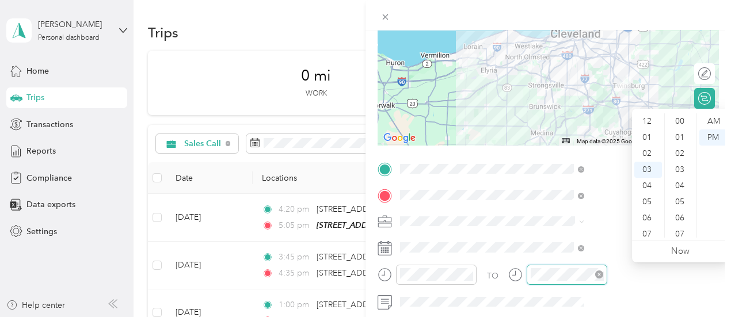
scroll to position [842, 0]
click at [649, 182] on div "07" at bounding box center [648, 186] width 28 height 16
click at [683, 163] on div "55" at bounding box center [681, 165] width 28 height 16
click at [716, 121] on div "AM" at bounding box center [713, 121] width 28 height 16
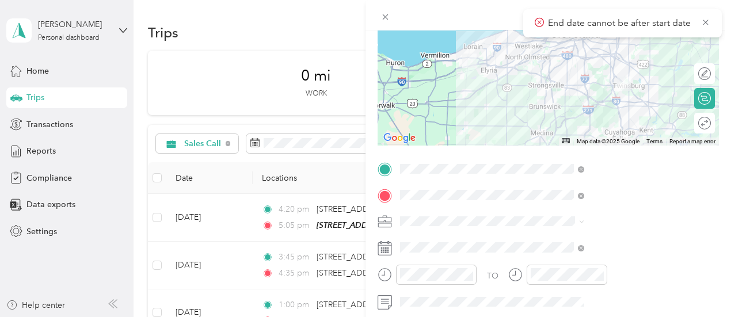
click at [616, 227] on span at bounding box center [557, 221] width 323 height 18
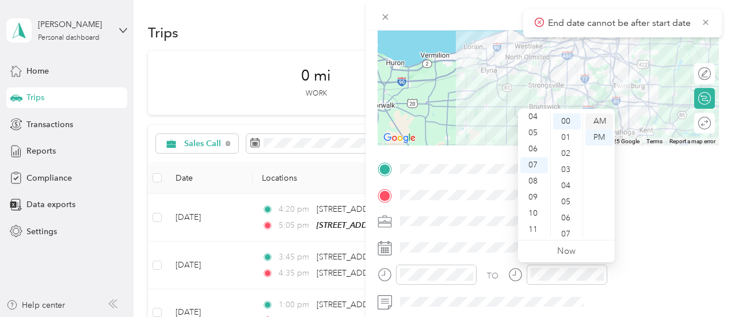
click at [603, 119] on div "AM" at bounding box center [599, 121] width 28 height 16
click at [639, 230] on span at bounding box center [557, 221] width 323 height 18
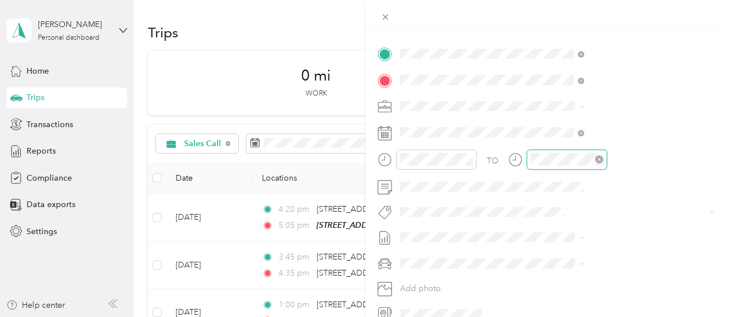
scroll to position [48, 0]
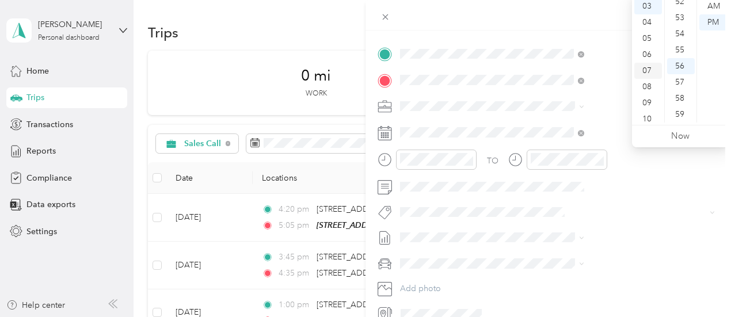
click at [651, 70] on div "07" at bounding box center [648, 71] width 28 height 16
click at [647, 45] on div "07" at bounding box center [648, 50] width 28 height 16
click at [715, 4] on div "AM" at bounding box center [713, 6] width 28 height 16
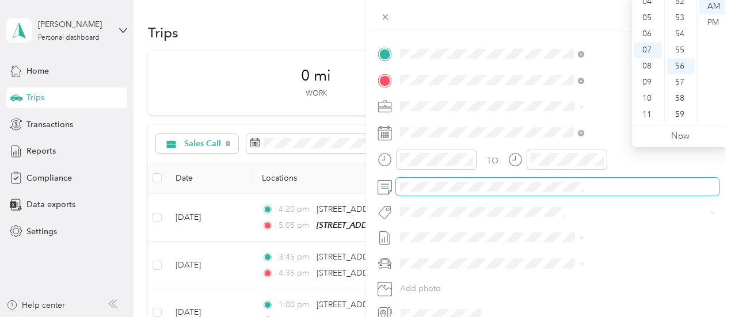
click at [594, 181] on span at bounding box center [557, 187] width 323 height 18
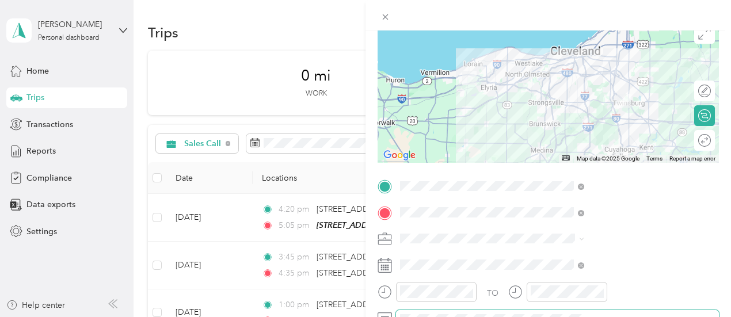
scroll to position [0, 0]
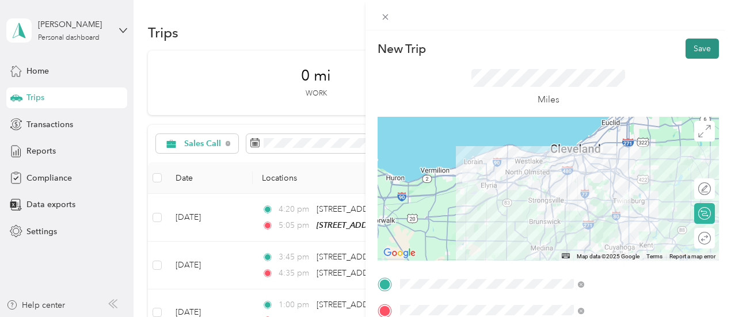
click at [695, 43] on button "Save" at bounding box center [701, 49] width 33 height 20
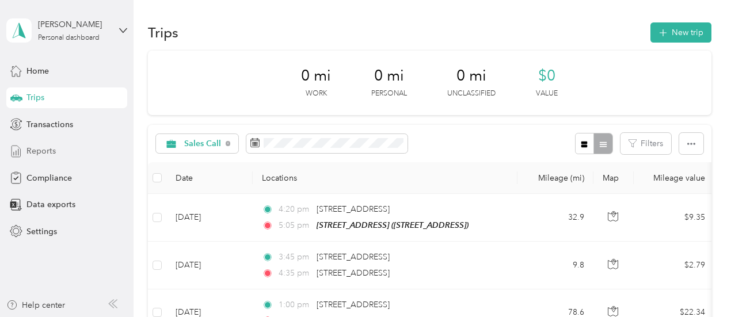
click at [41, 152] on span "Reports" at bounding box center [40, 151] width 29 height 12
